Goal: Task Accomplishment & Management: Manage account settings

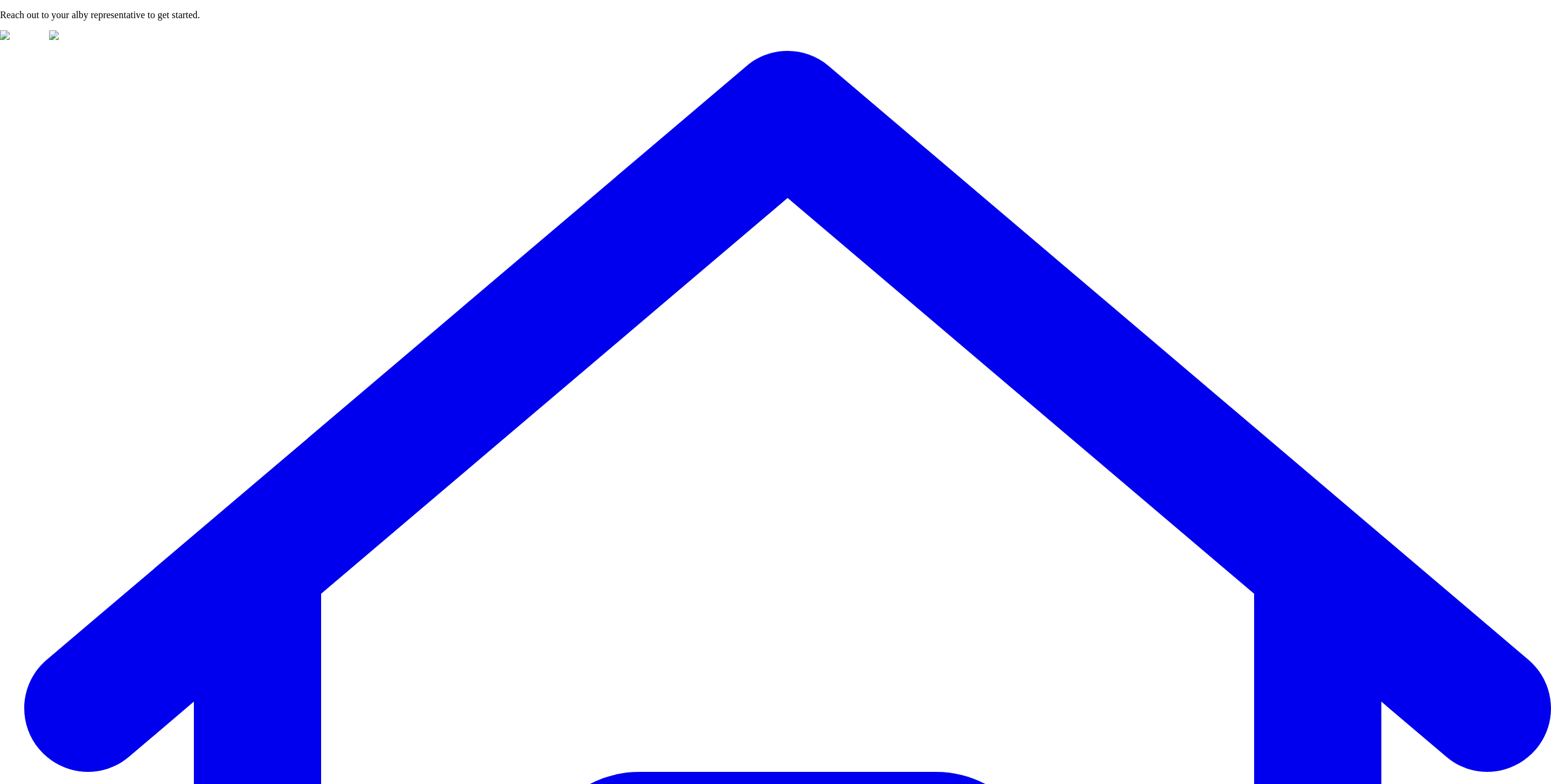
type input "***"
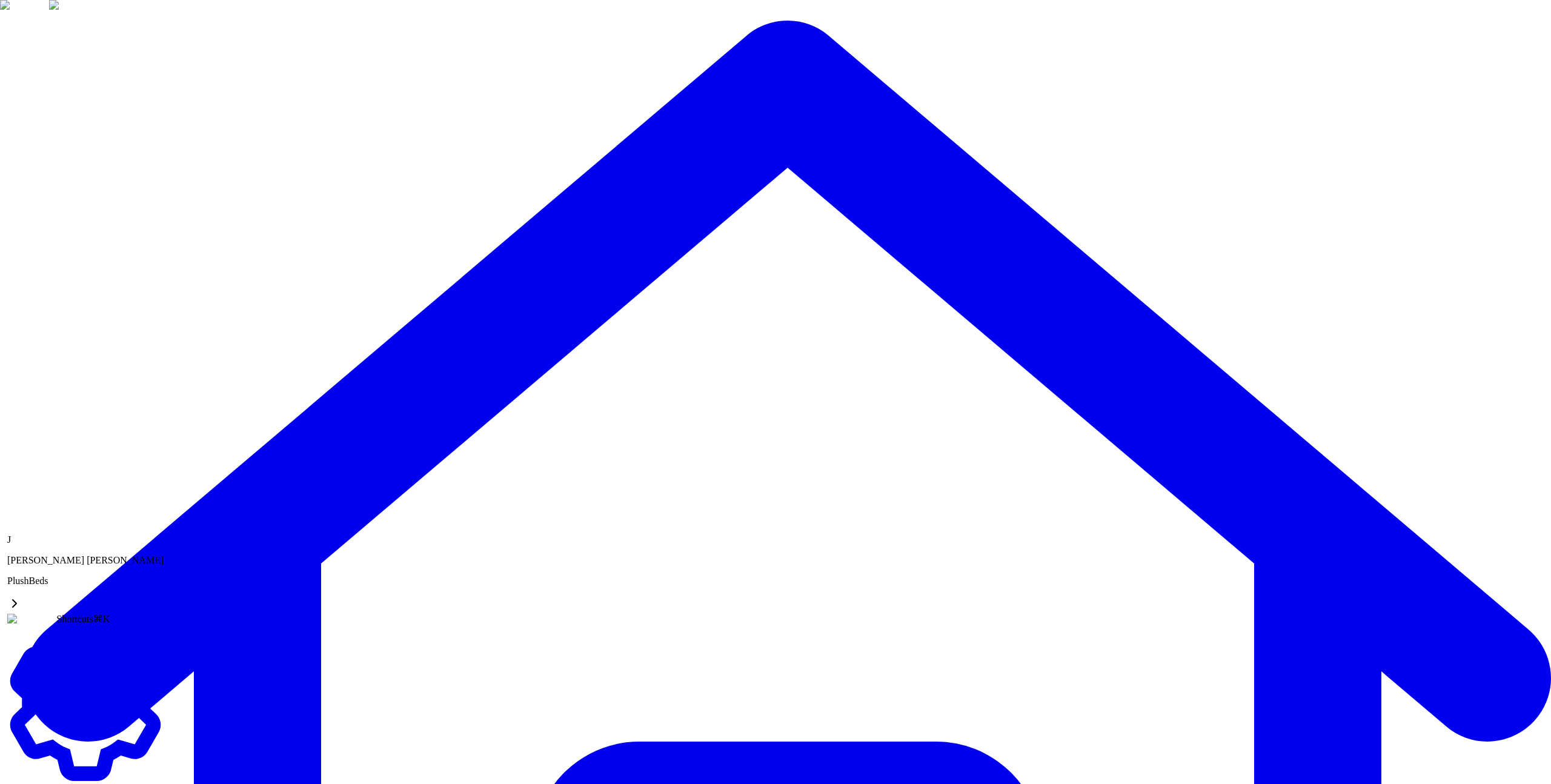
click at [66, 772] on link "Settings" at bounding box center [86, 782] width 156 height 21
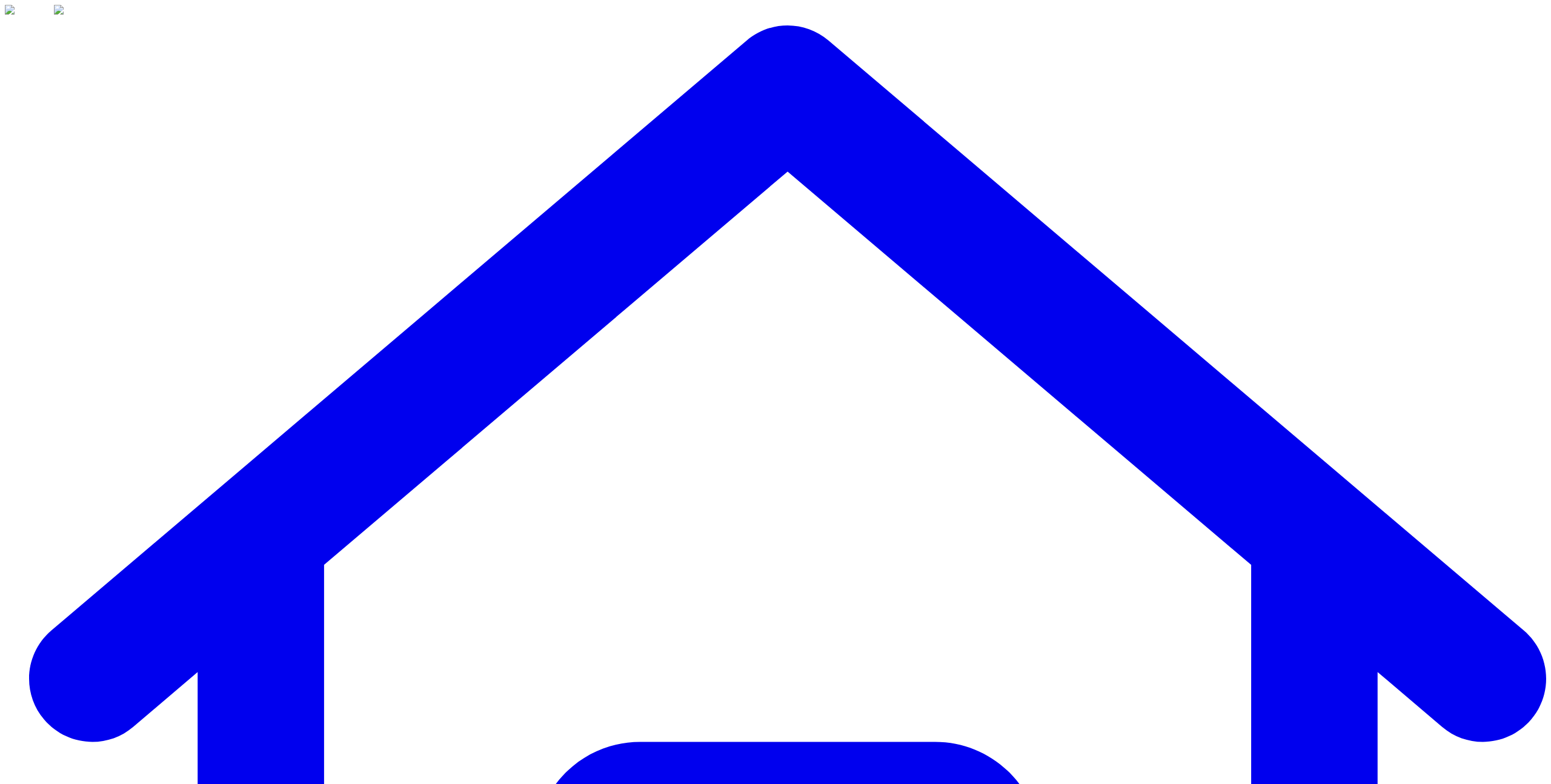
scroll to position [0, 0]
copy span "Budget Usage"
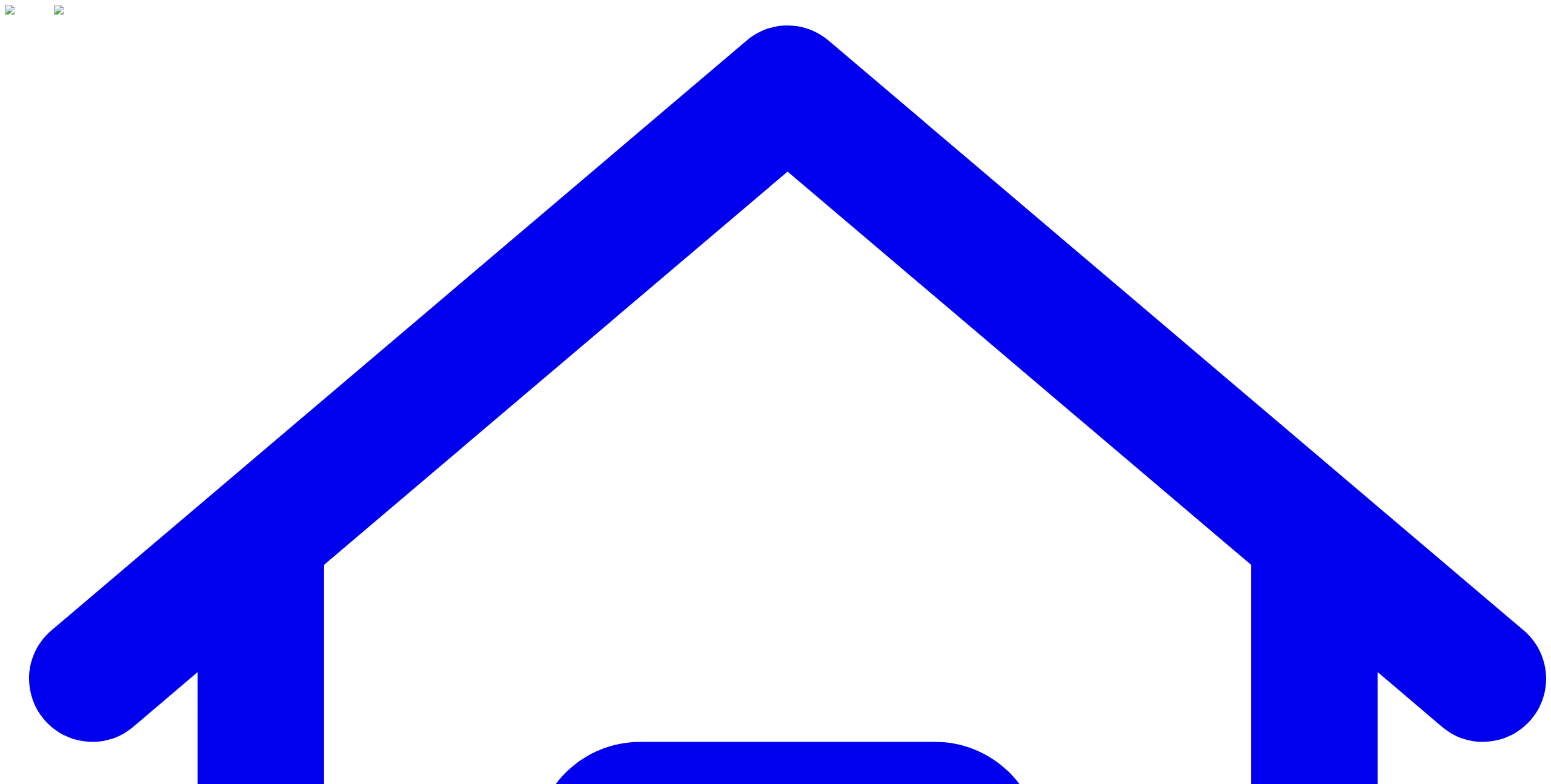
scroll to position [76, 0]
copy span "20100.0"
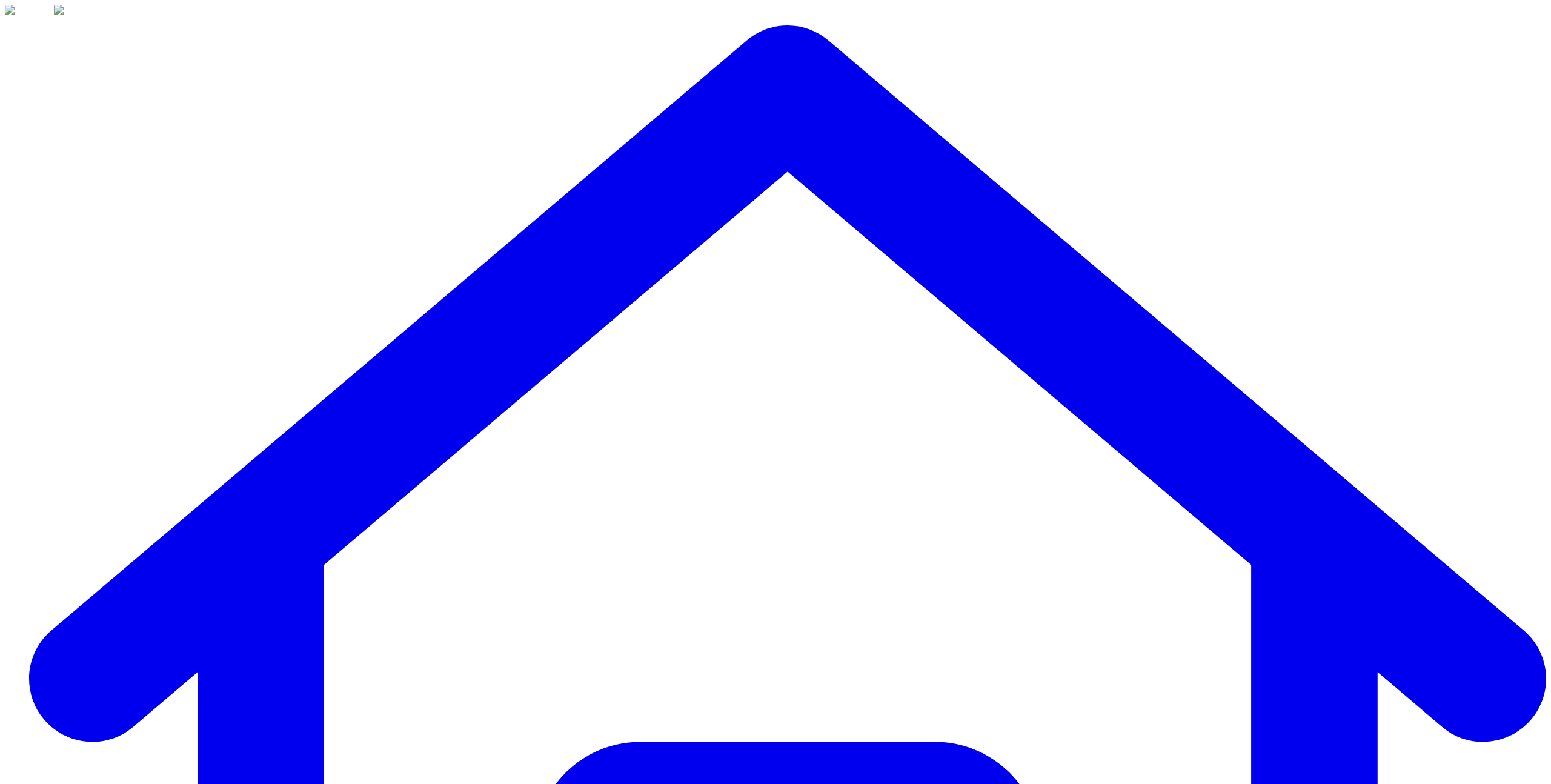
copy span "Budget Usage"
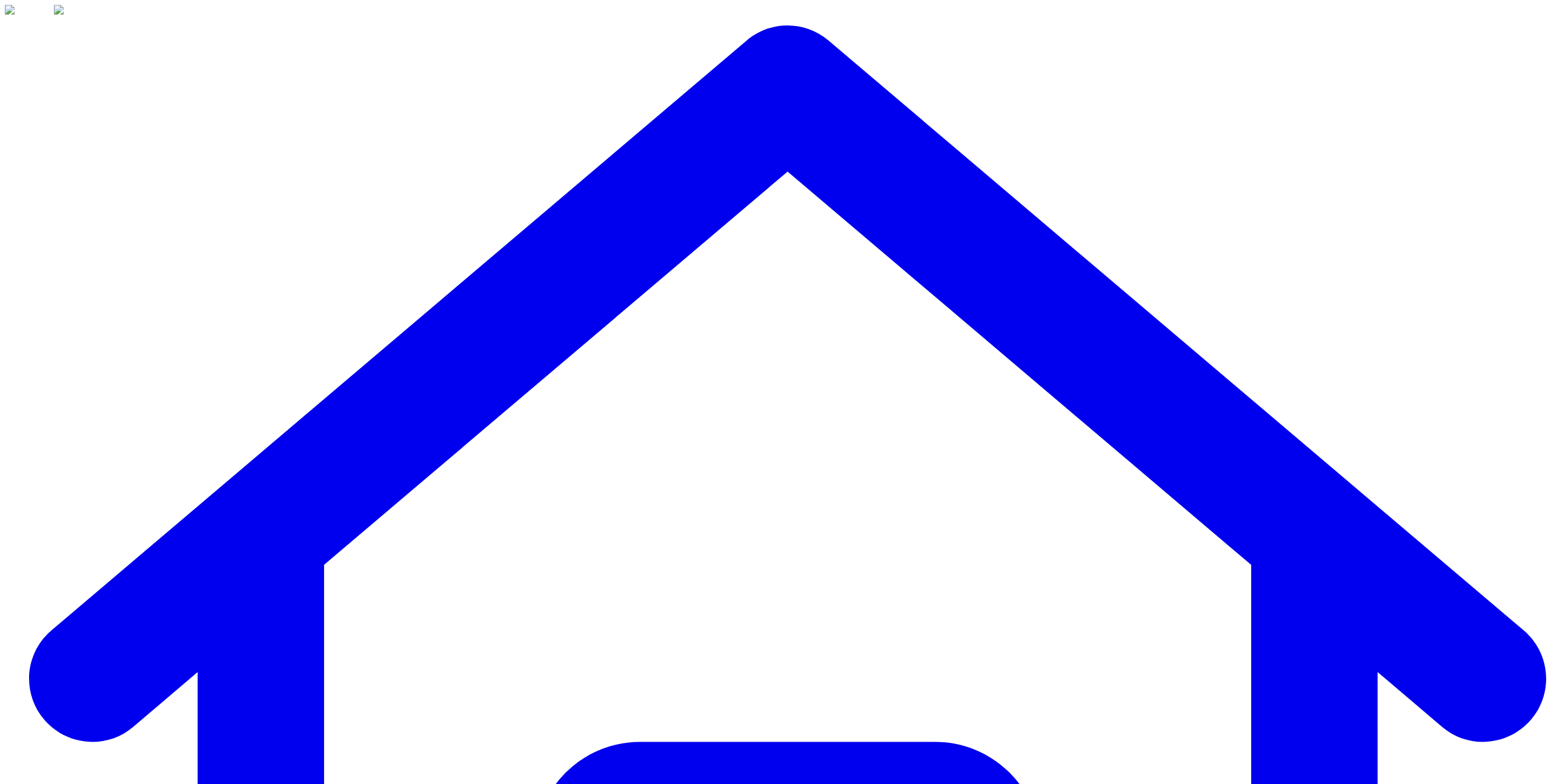
drag, startPoint x: 426, startPoint y: 353, endPoint x: 436, endPoint y: 365, distance: 15.6
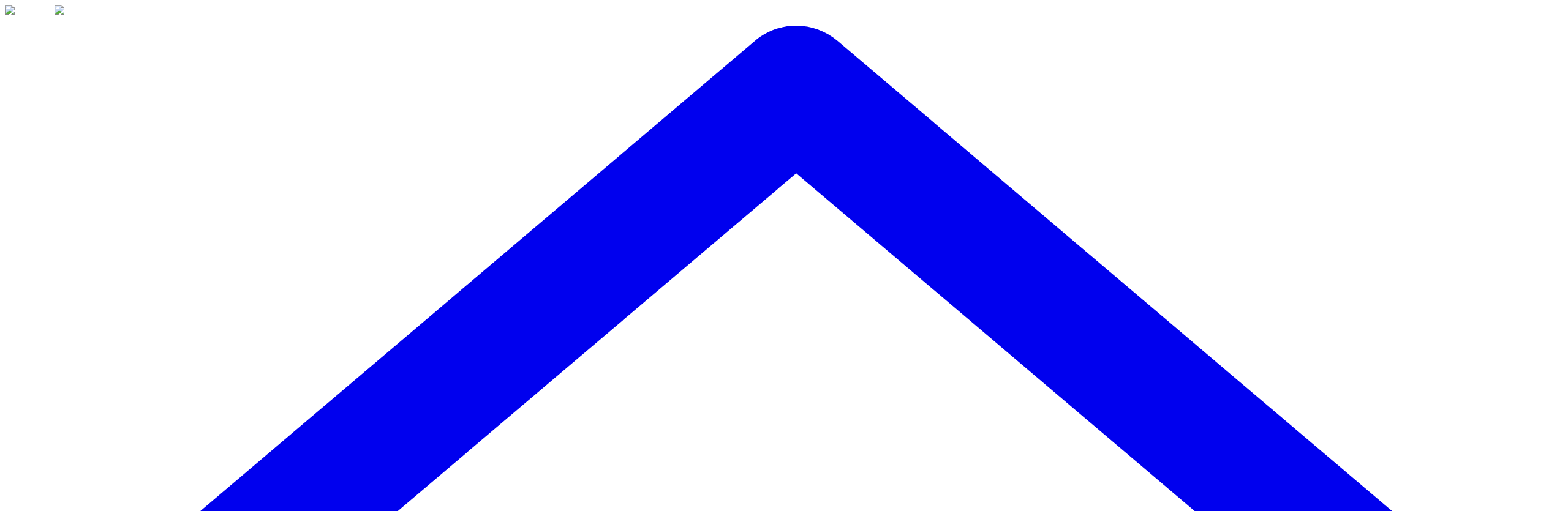
type input "*"
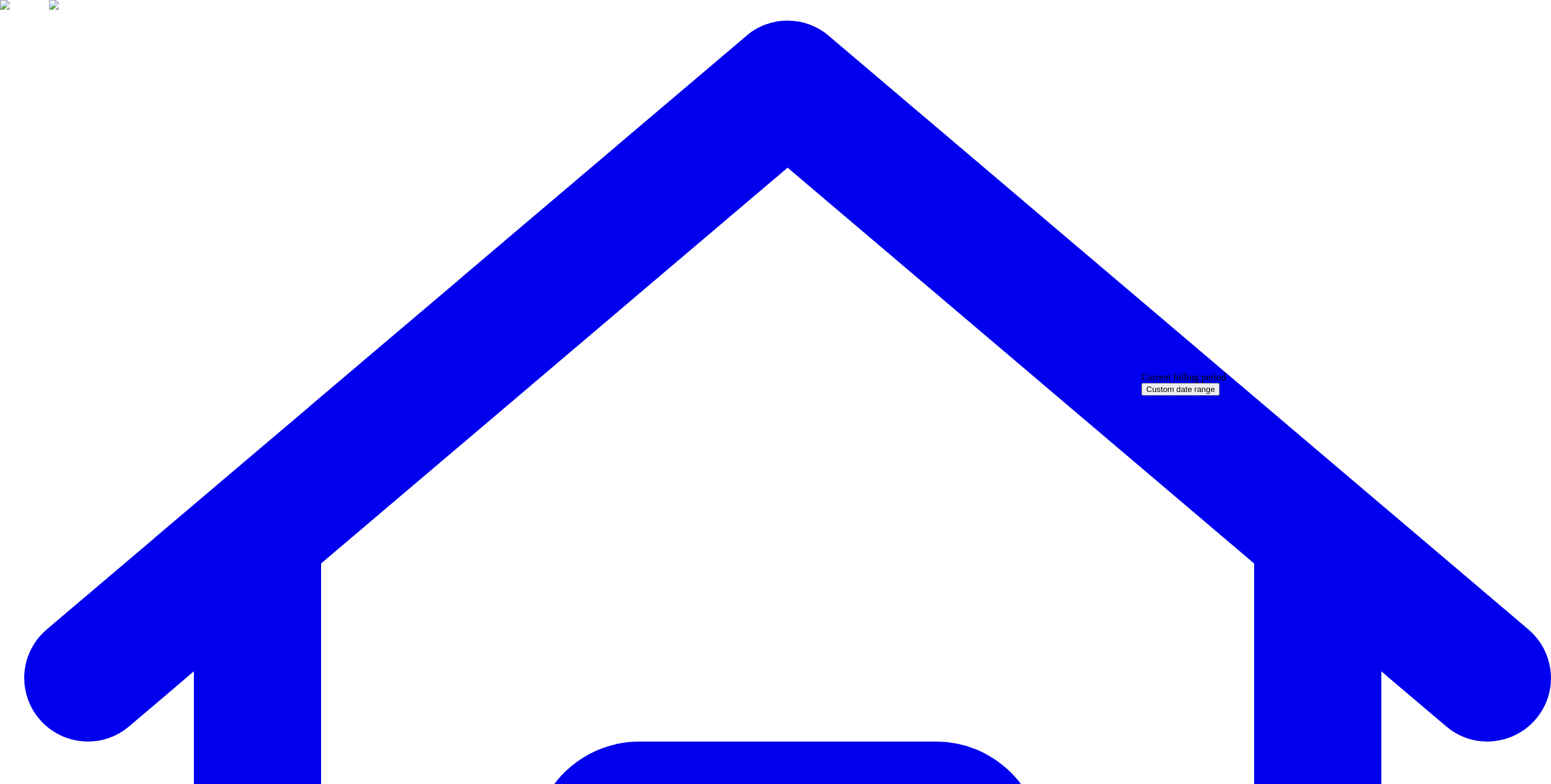
click at [1226, 383] on div "Current billing period" at bounding box center [1184, 378] width 85 height 11
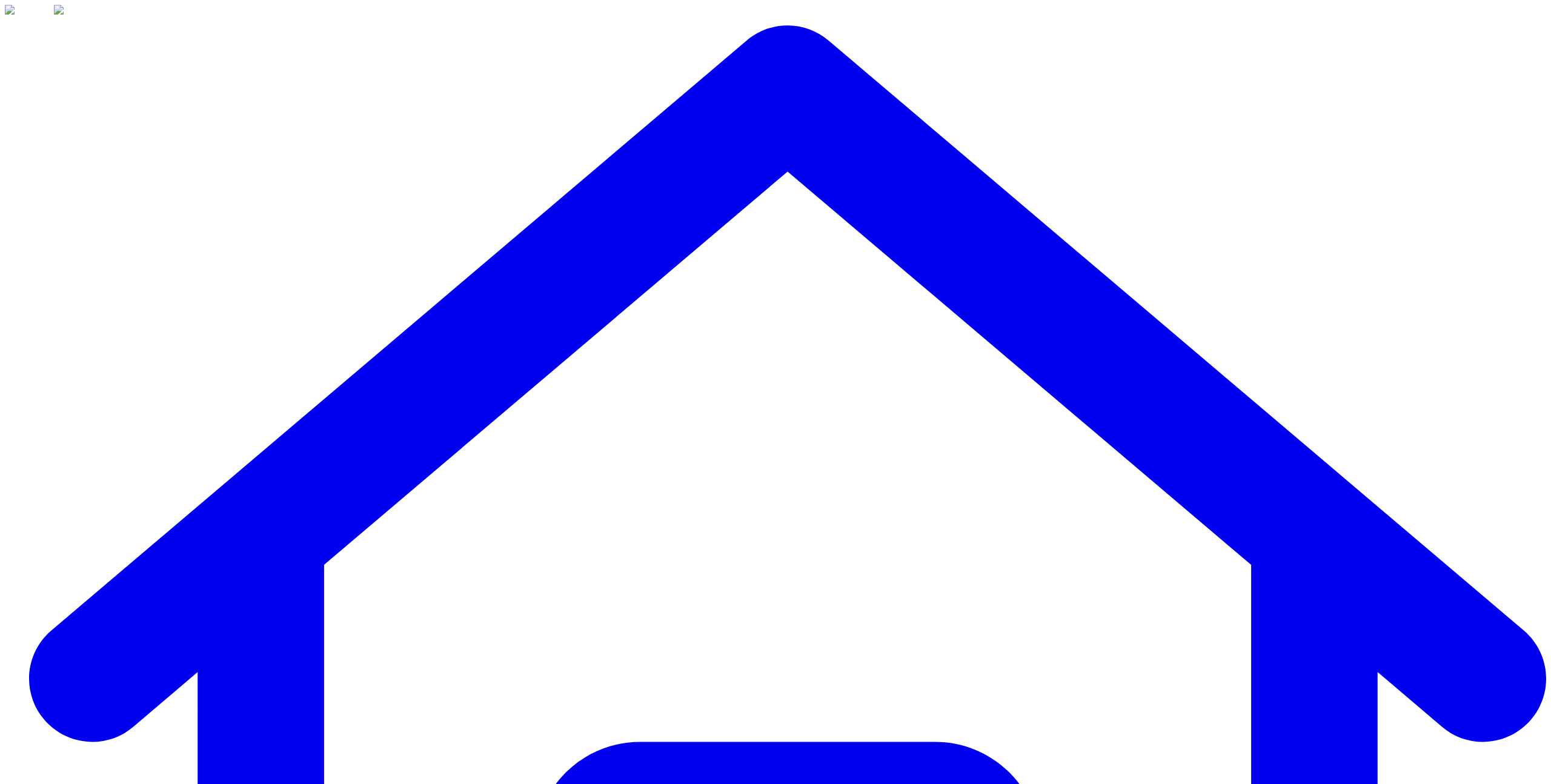
type input "*"
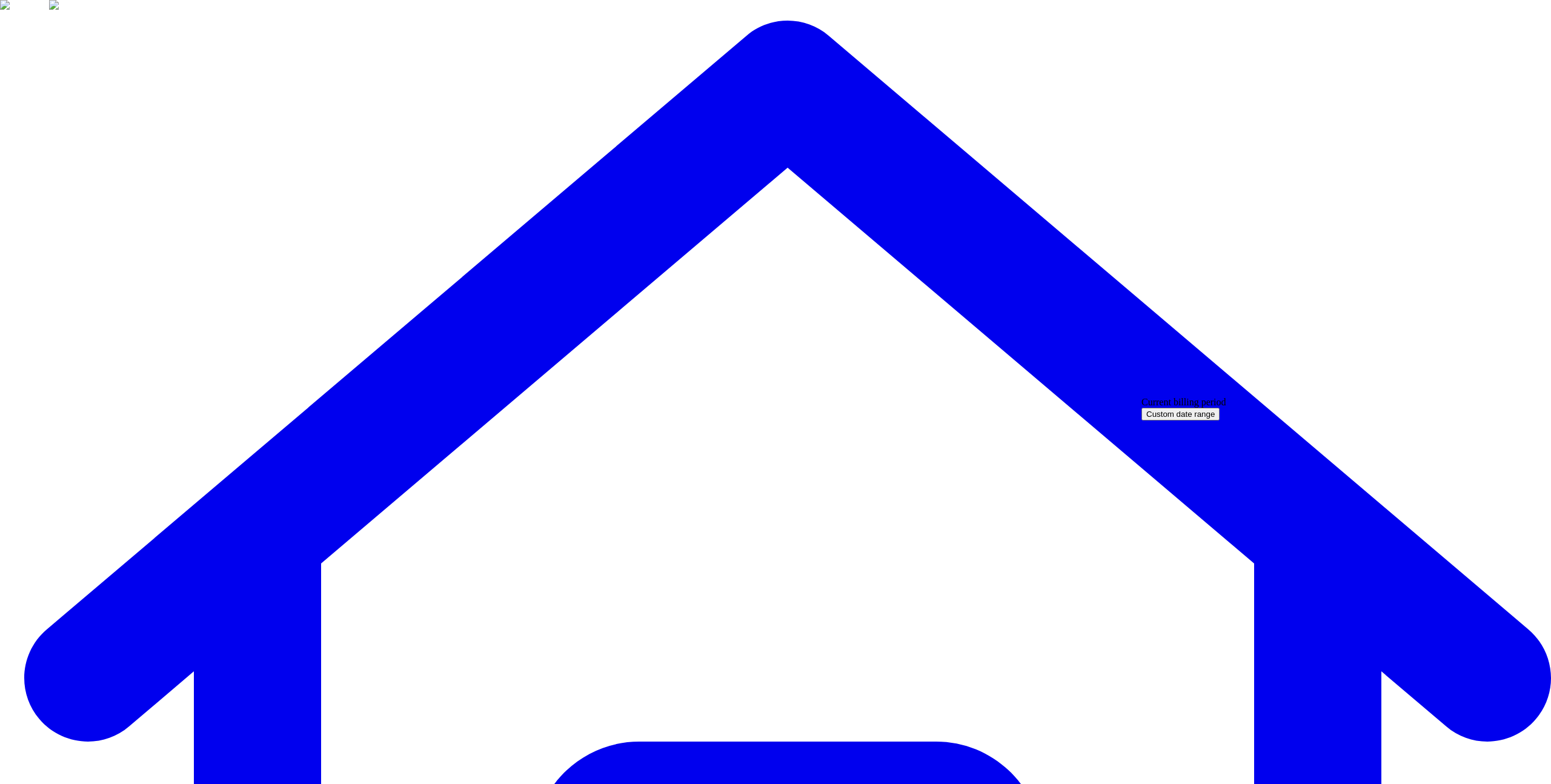
click at [1224, 403] on div "Current billing period" at bounding box center [1184, 403] width 85 height 11
click at [1226, 408] on div "Current billing period" at bounding box center [1184, 403] width 85 height 11
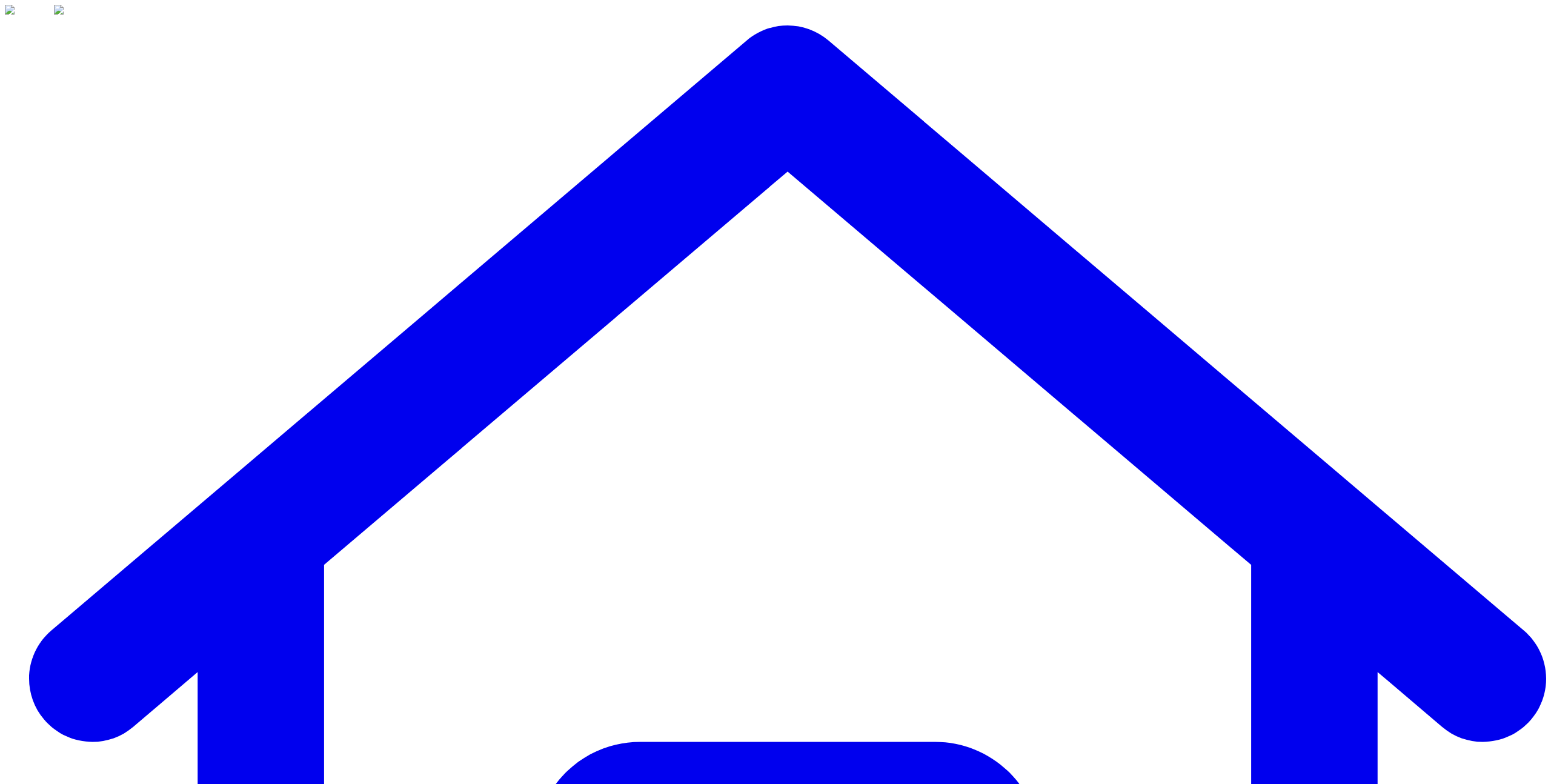
type input "*"
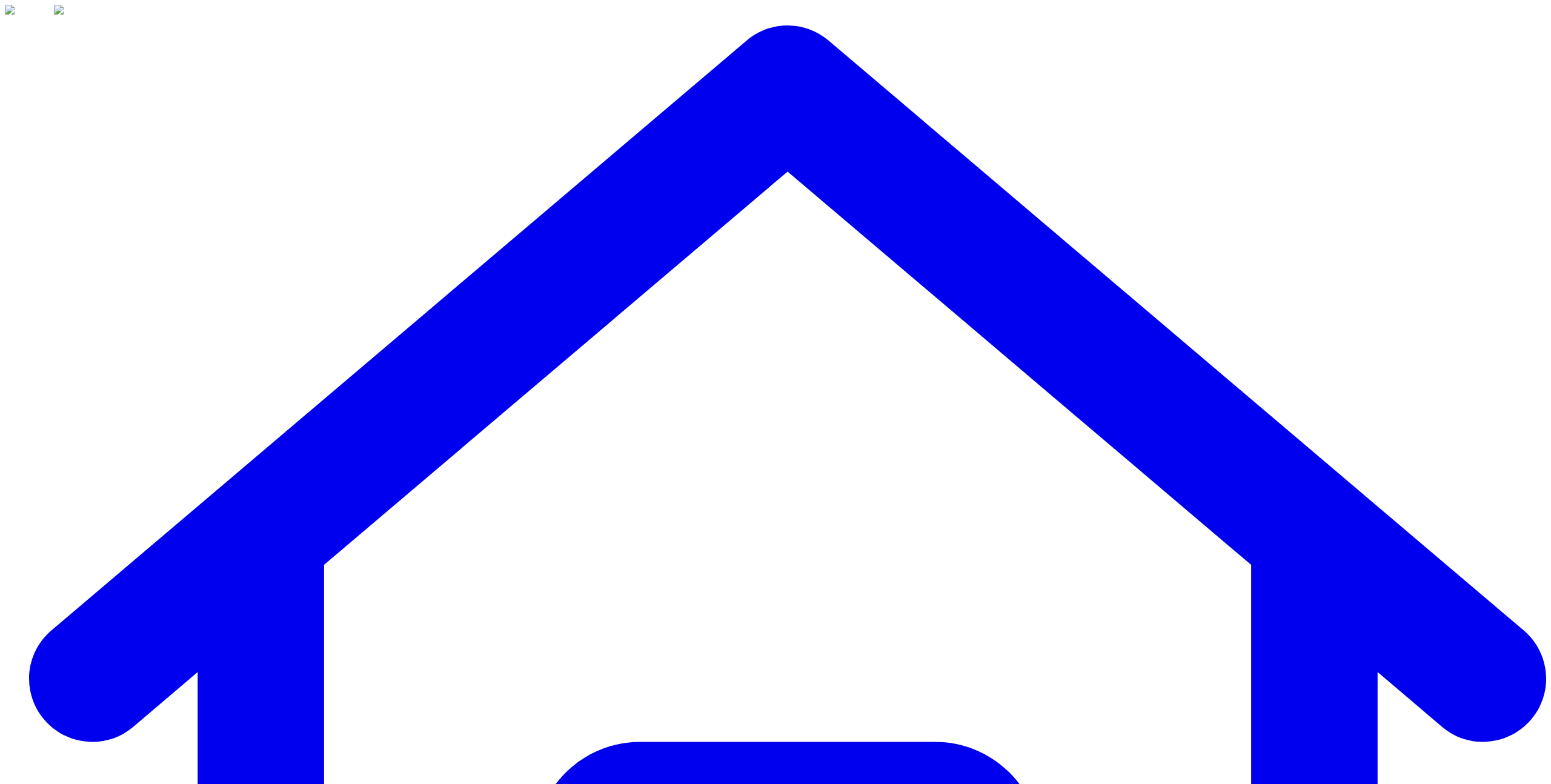
type input "*"
